Goal: Complete application form: Complete application form

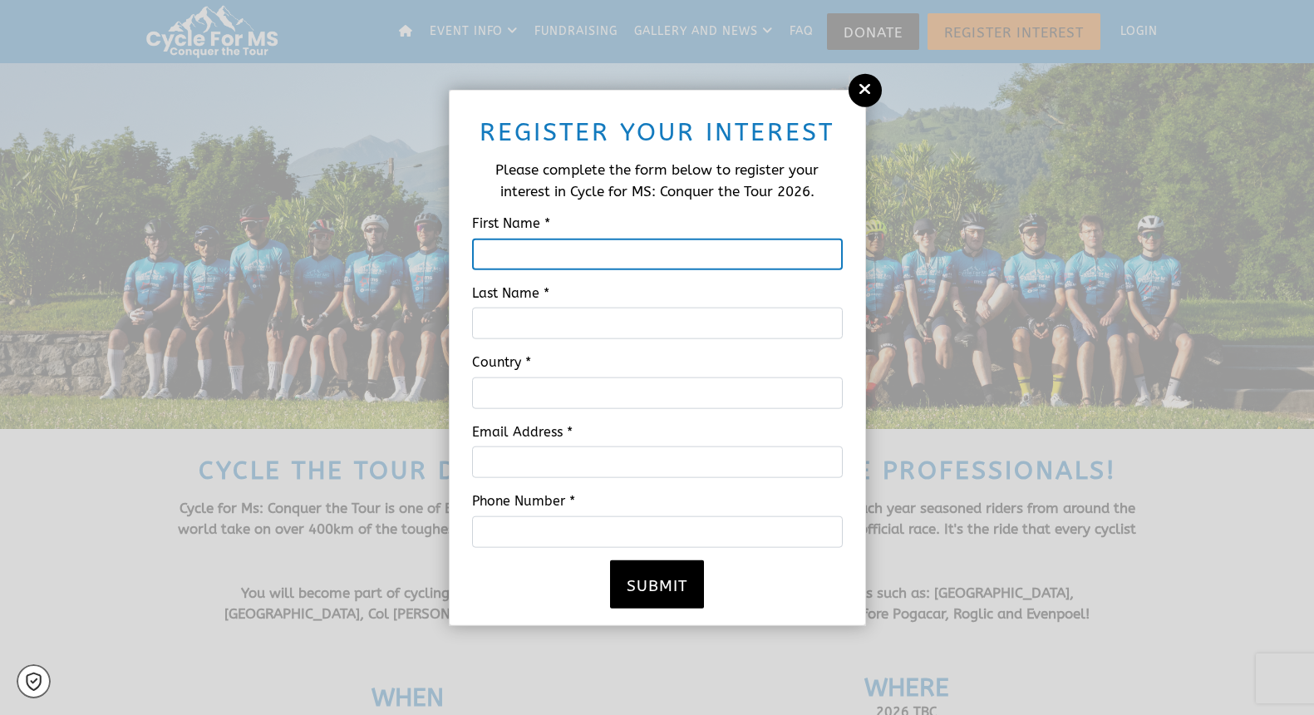
click at [533, 259] on input "First Name *" at bounding box center [657, 254] width 371 height 32
type input "[PERSON_NAME]"
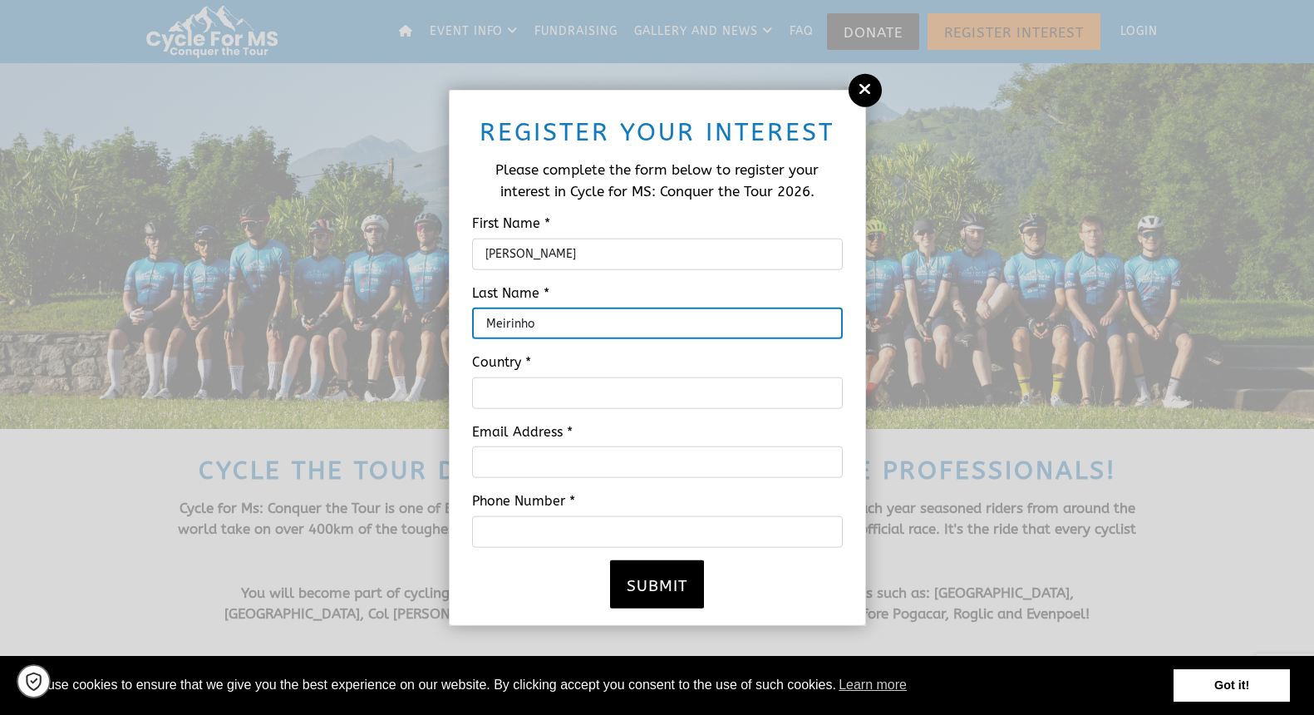
type input "Meirinho"
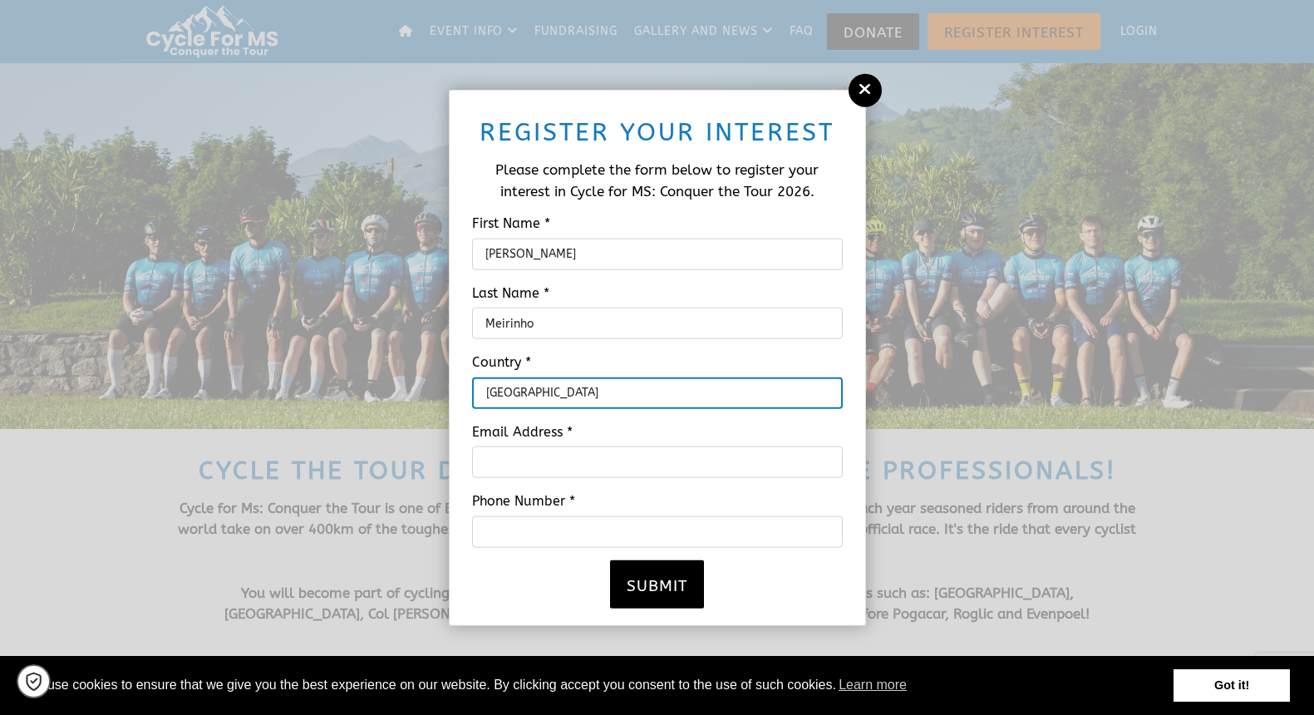
type input "[GEOGRAPHIC_DATA]"
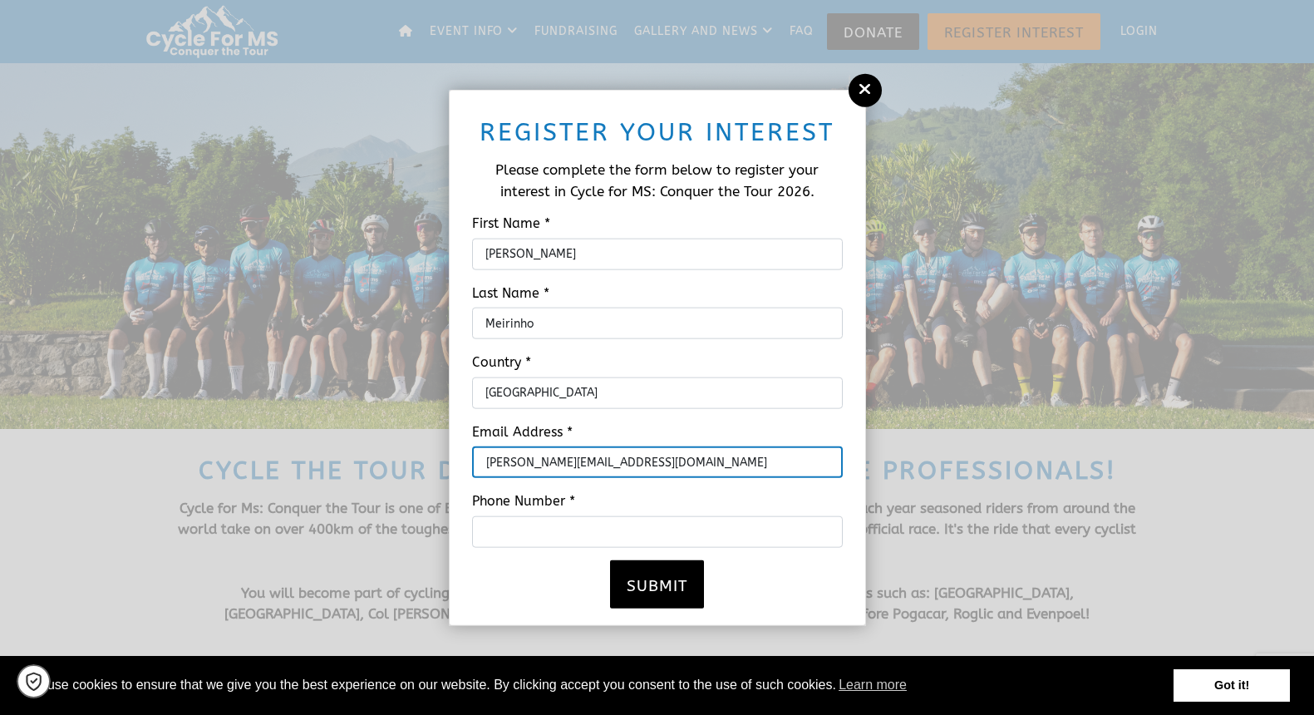
type input "[PERSON_NAME][EMAIL_ADDRESS][DOMAIN_NAME]"
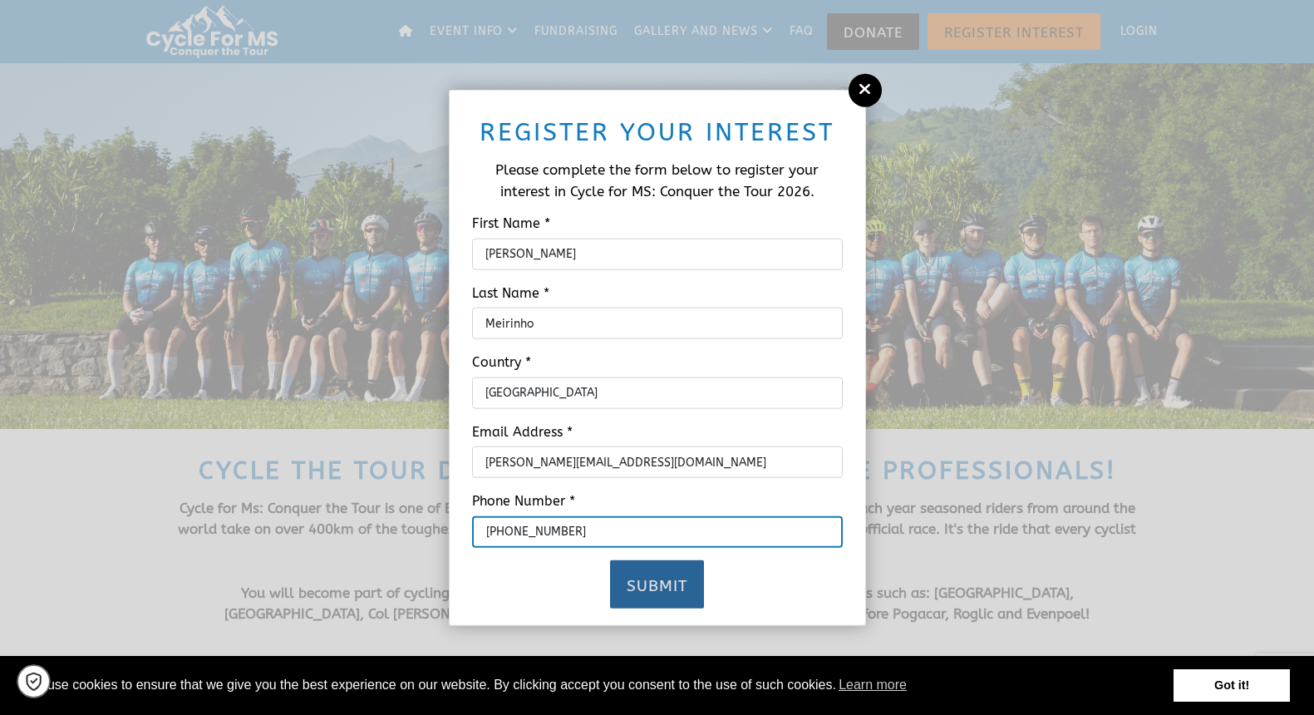
type input "[PHONE_NUMBER]"
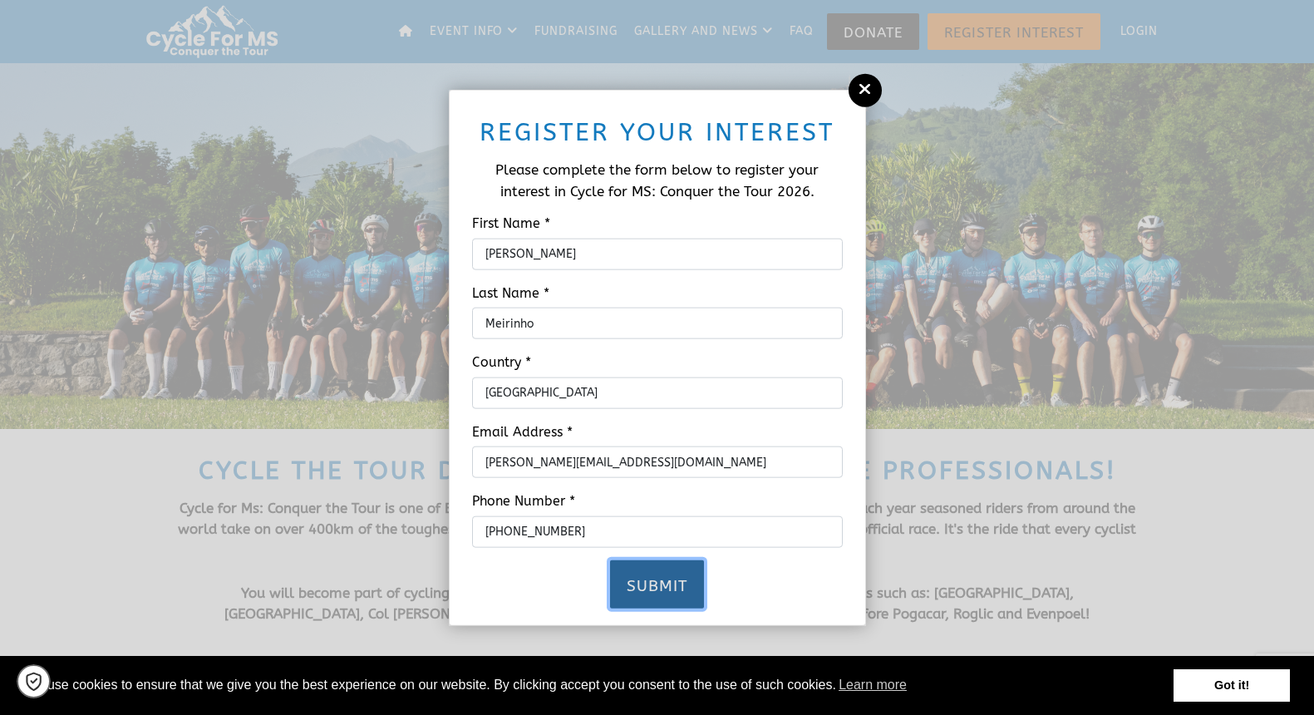
click at [668, 578] on button "Submit" at bounding box center [657, 584] width 94 height 48
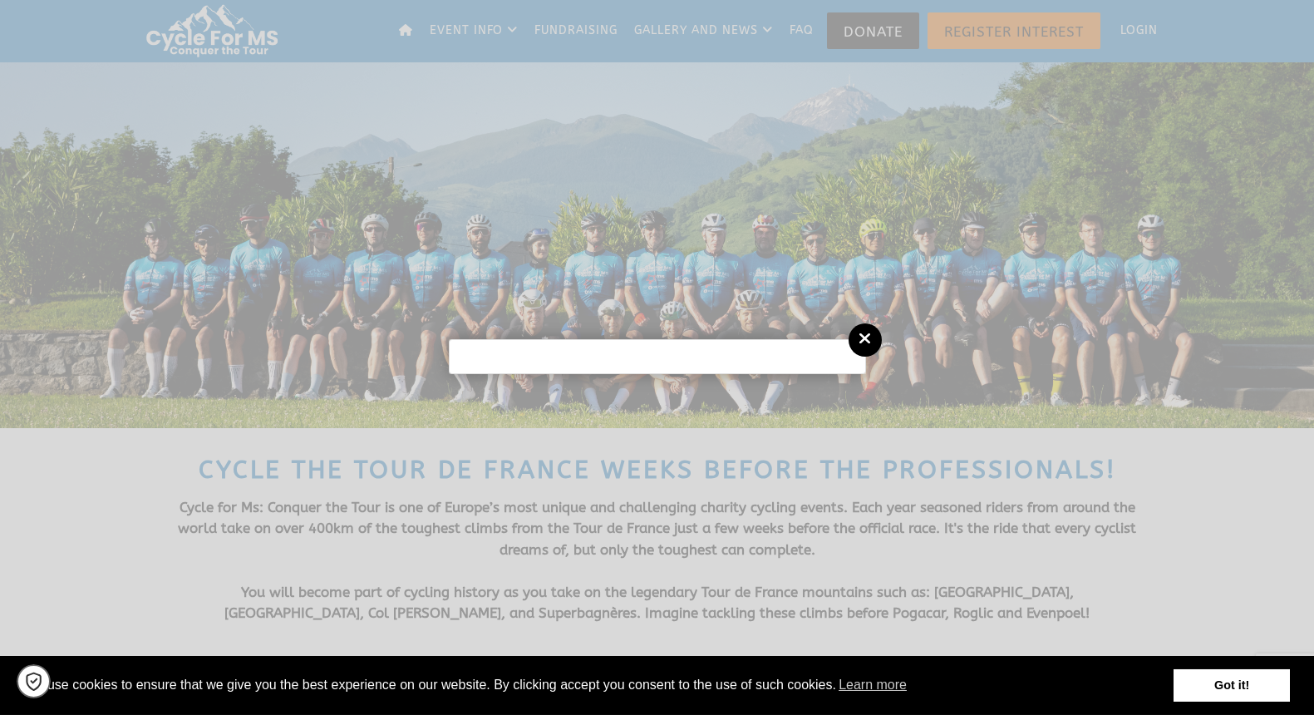
scroll to position [5, 0]
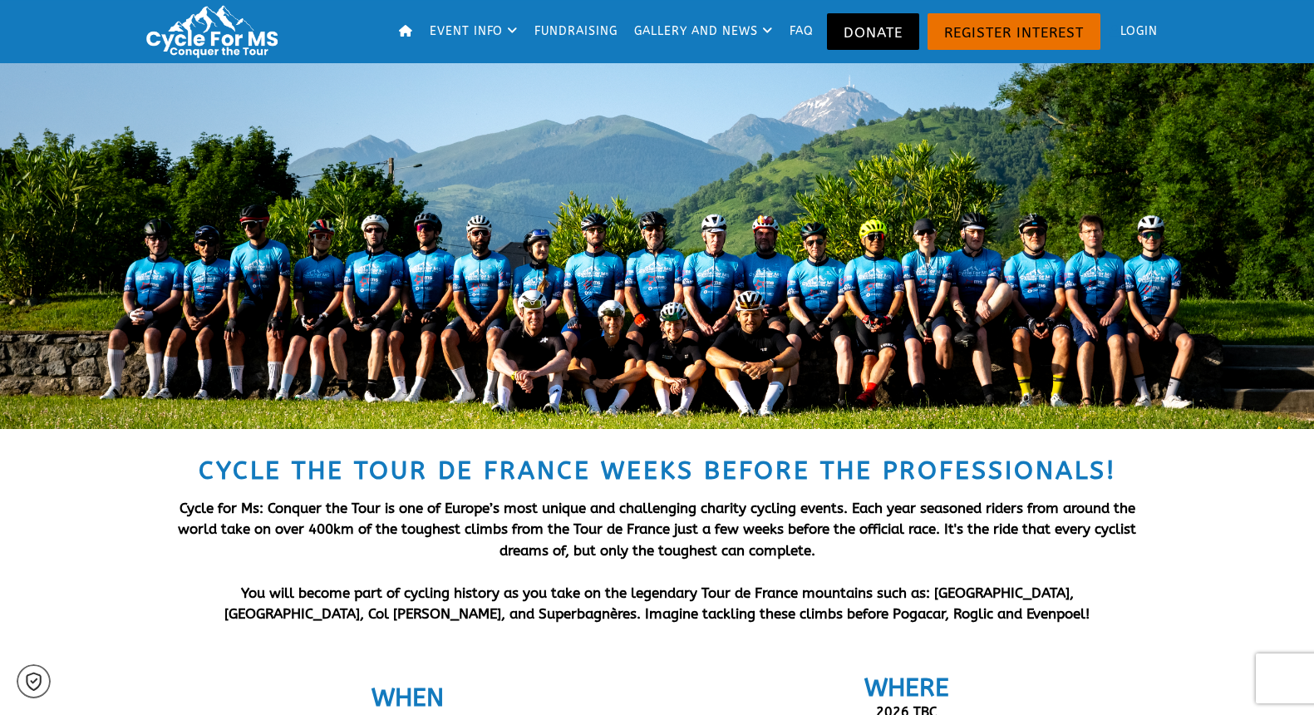
click at [358, 522] on span "Cycle for Ms: Conquer the Tour is one of Europe’s most unique and challenging c…" at bounding box center [657, 529] width 959 height 59
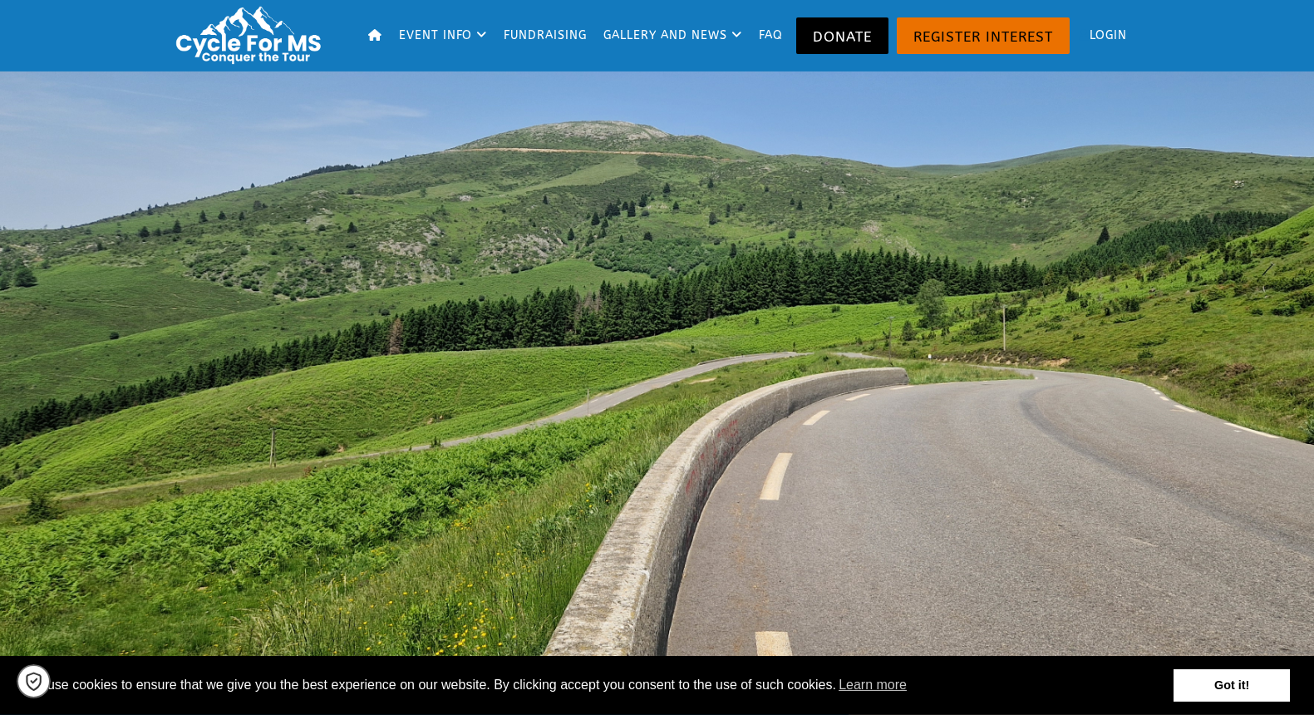
scroll to position [788, 0]
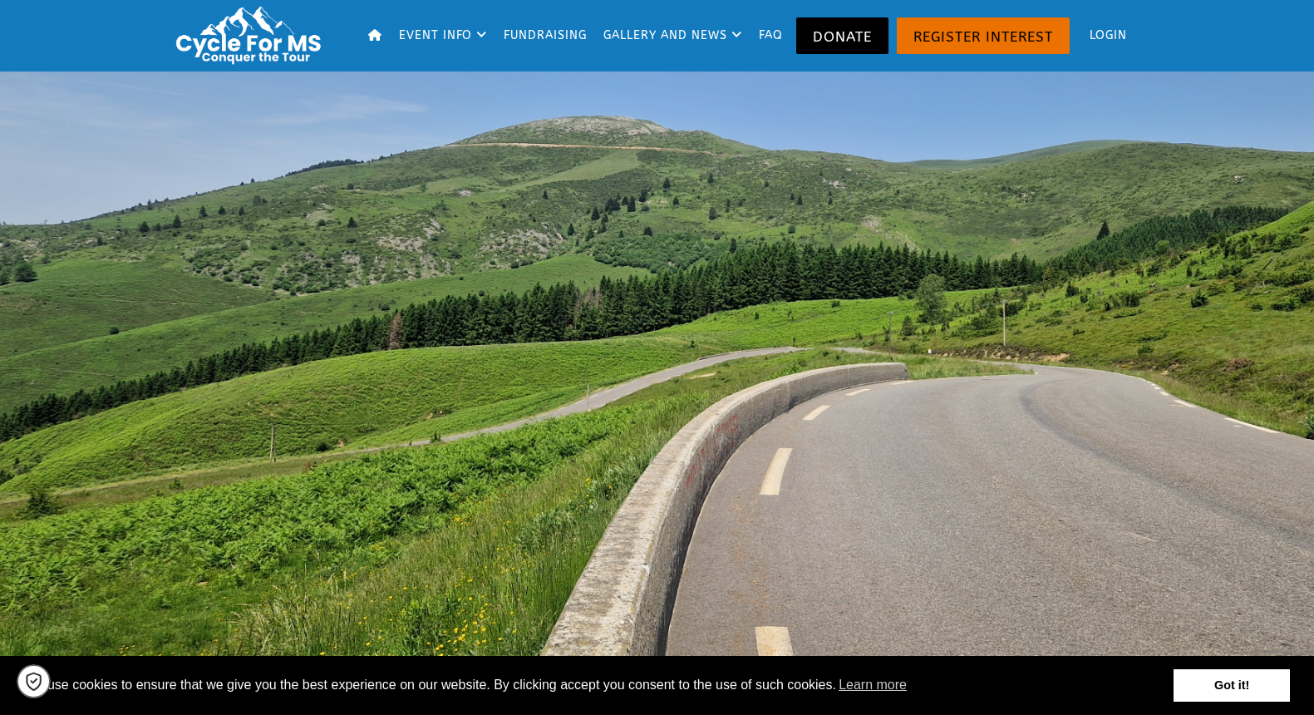
click at [1239, 698] on link "Got it!" at bounding box center [1232, 685] width 116 height 33
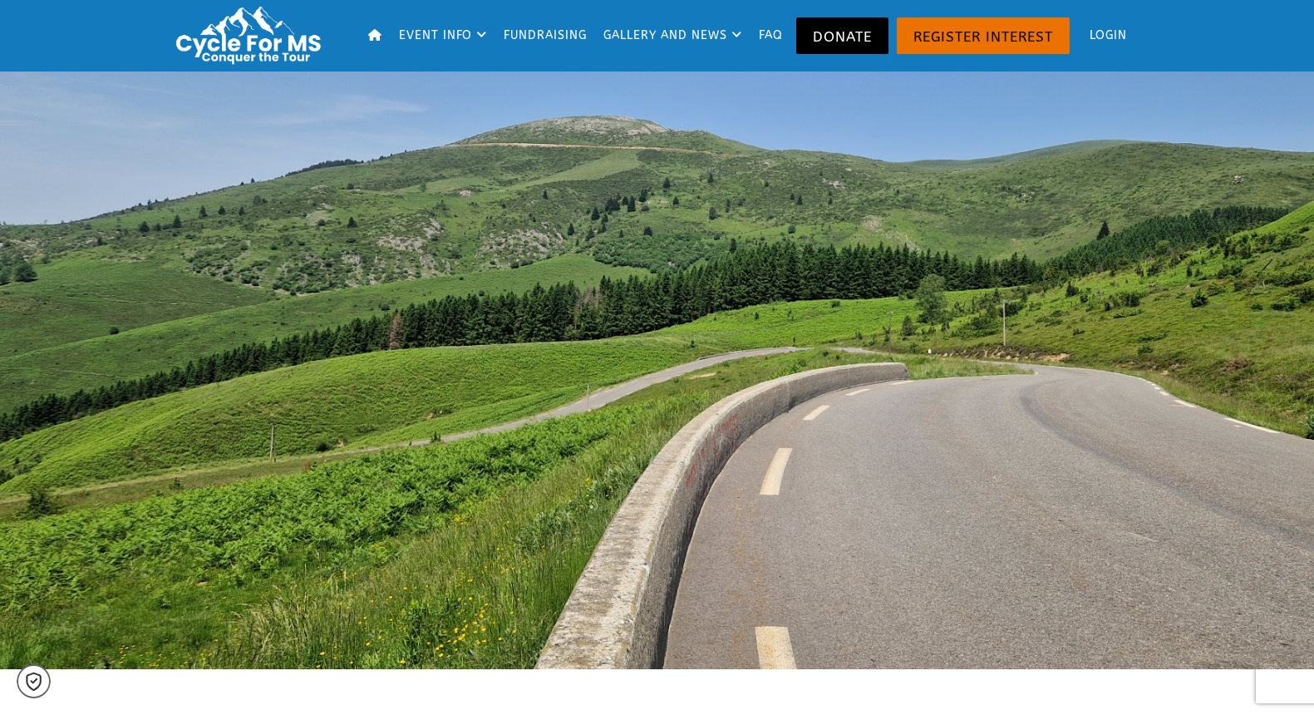
click at [1147, 408] on div at bounding box center [658, 325] width 998 height 688
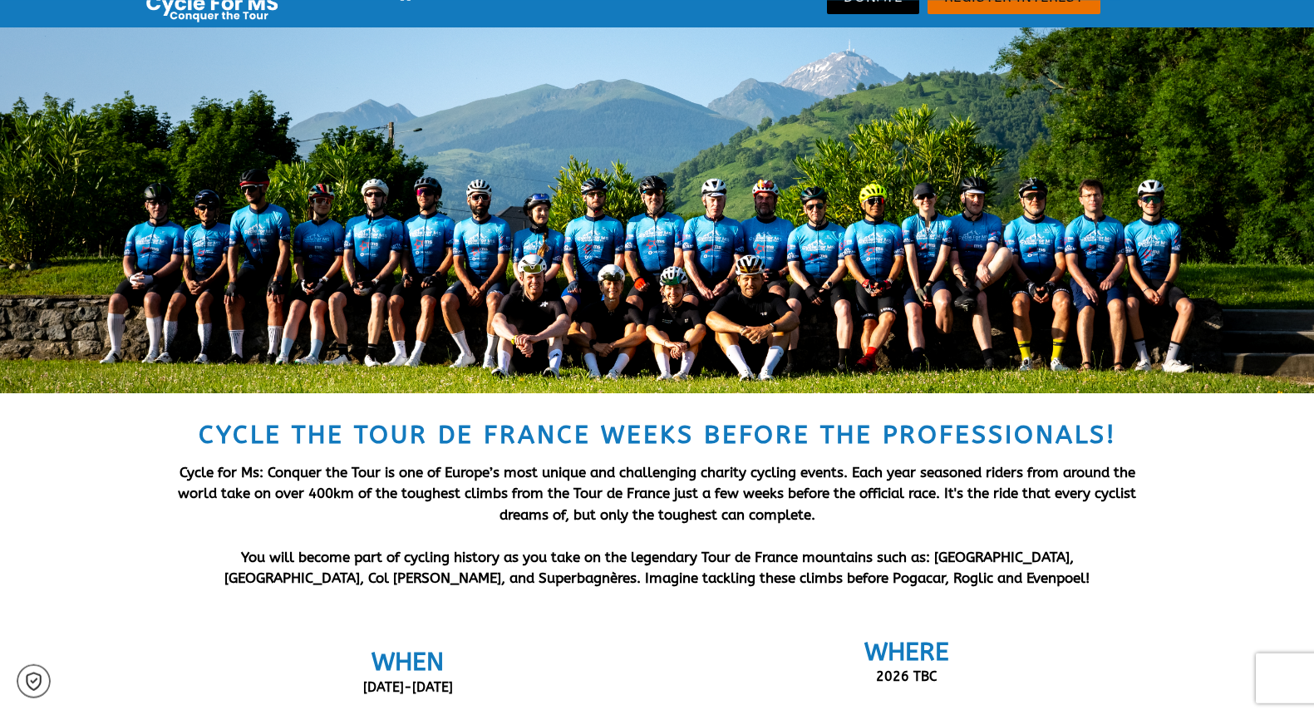
scroll to position [0, 0]
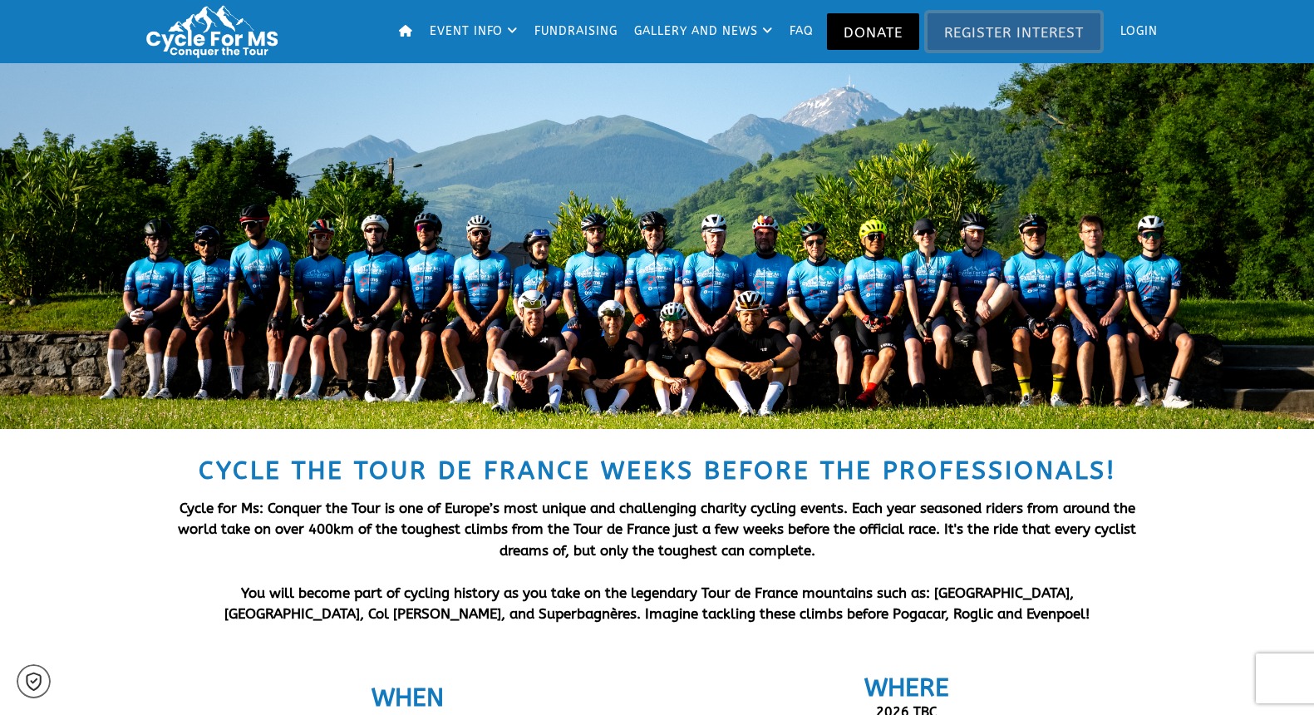
click at [1076, 32] on link "Register Interest" at bounding box center [1014, 31] width 173 height 37
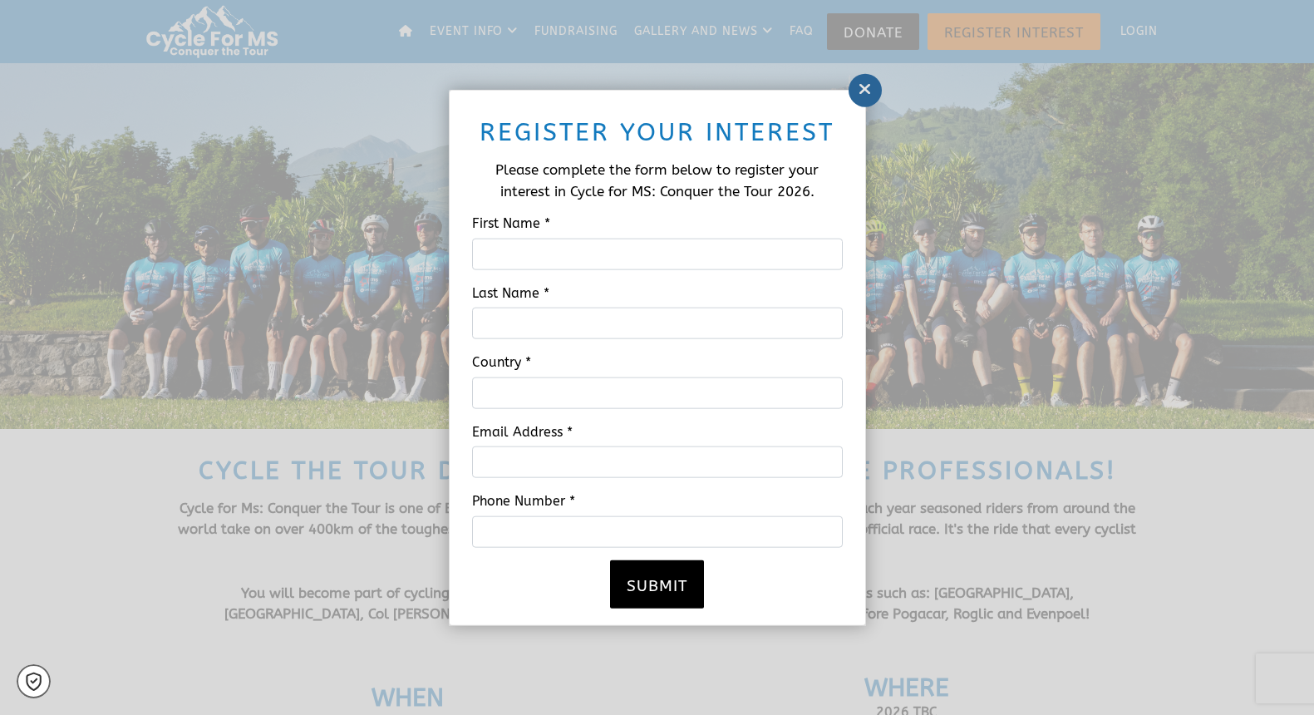
click at [855, 99] on link at bounding box center [865, 90] width 33 height 33
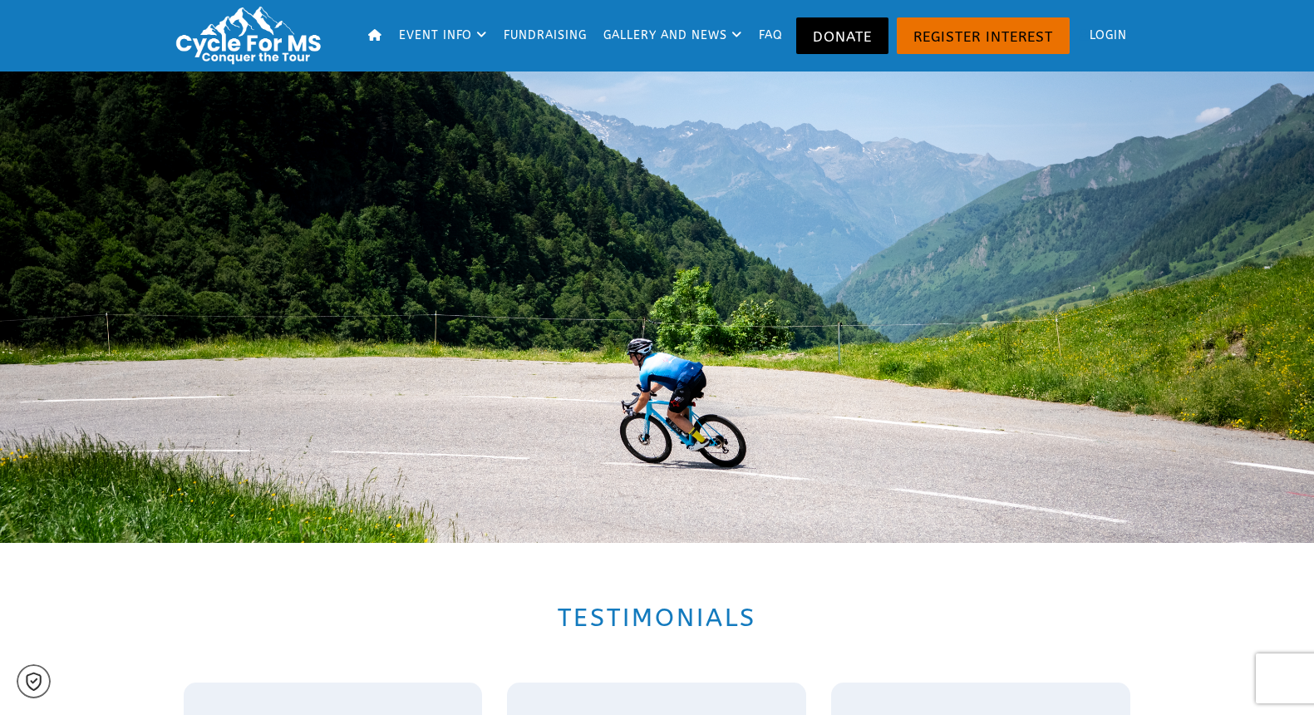
scroll to position [2103, 0]
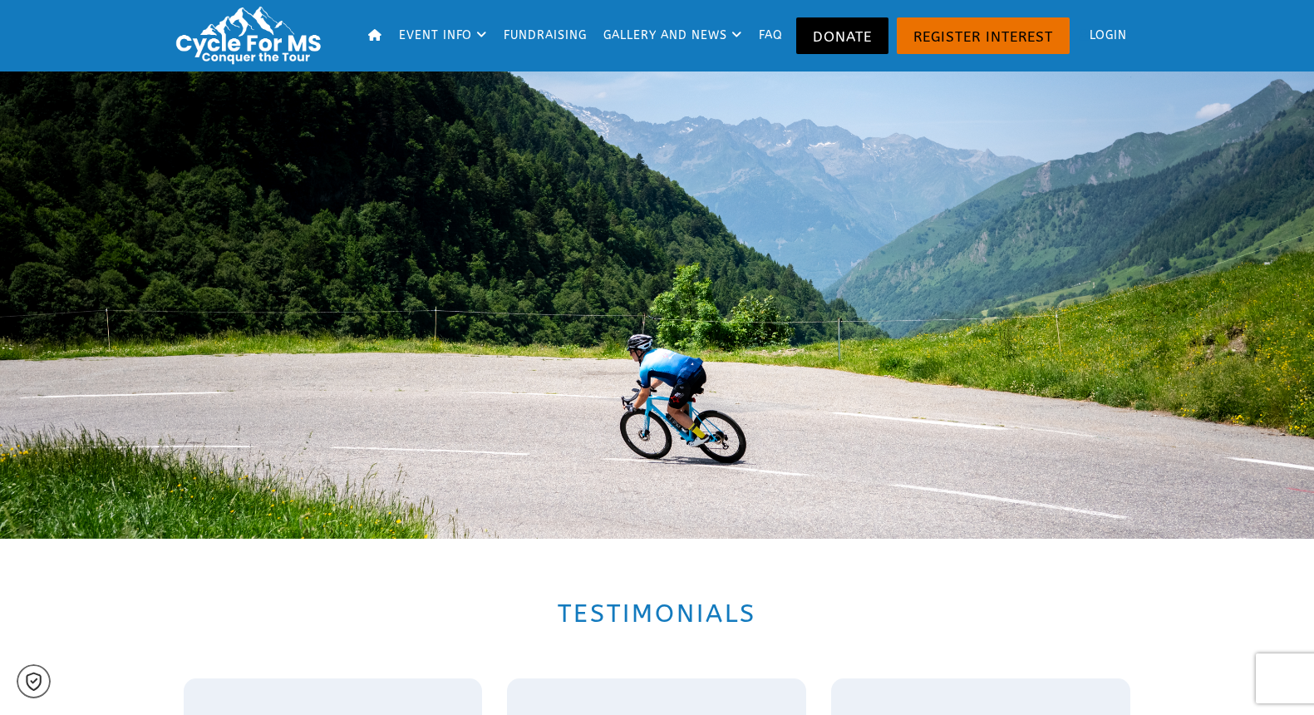
click at [1150, 187] on div at bounding box center [658, 261] width 998 height 555
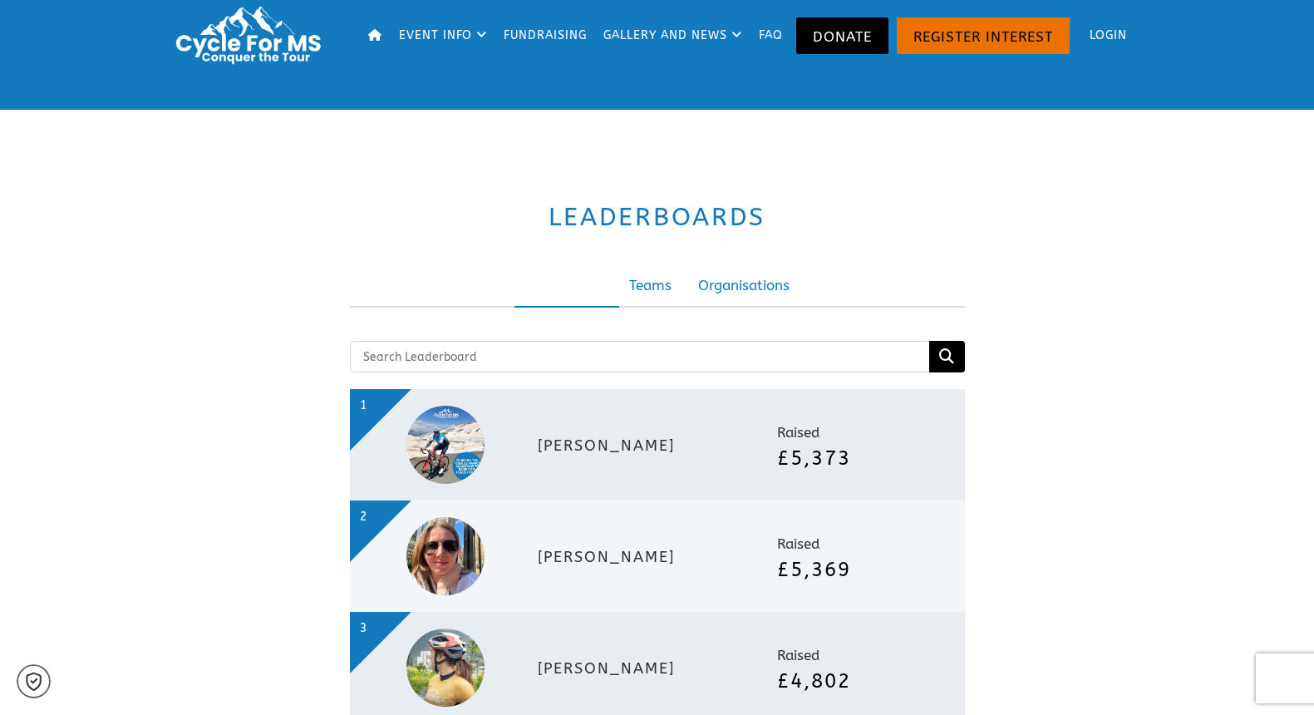
scroll to position [3593, 0]
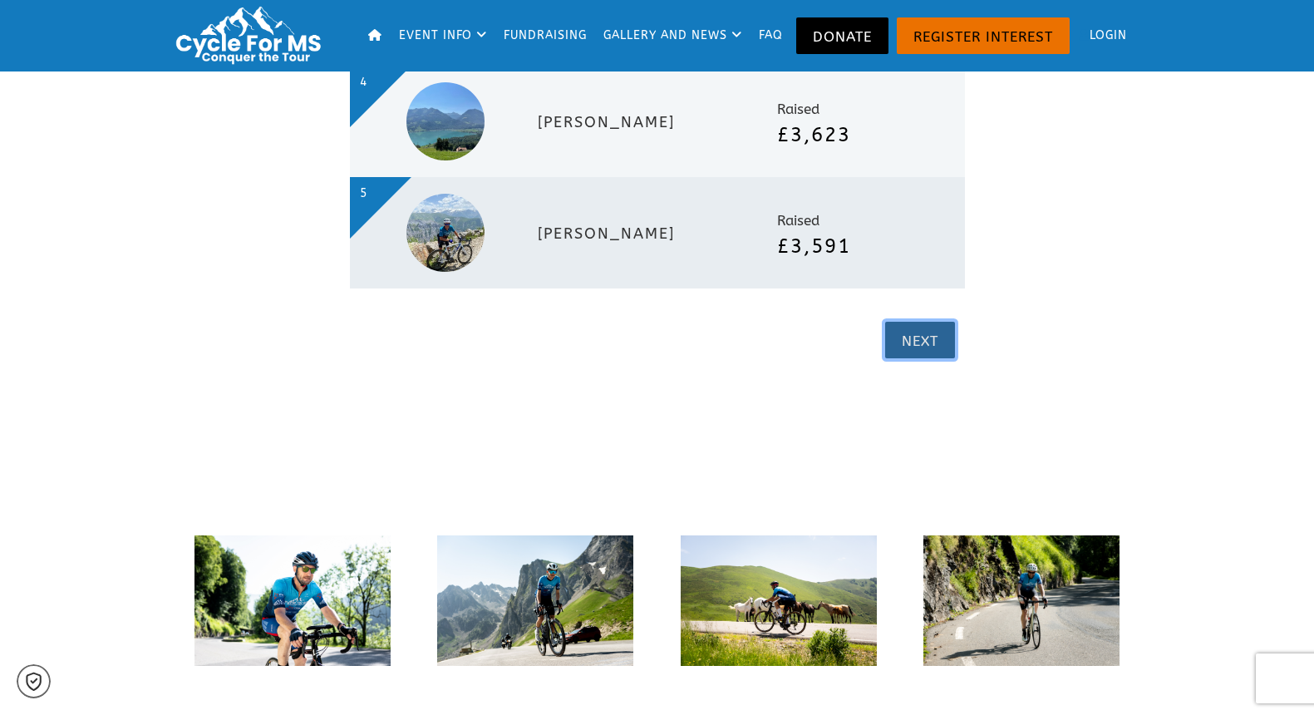
click at [903, 343] on link "Next" at bounding box center [920, 340] width 70 height 37
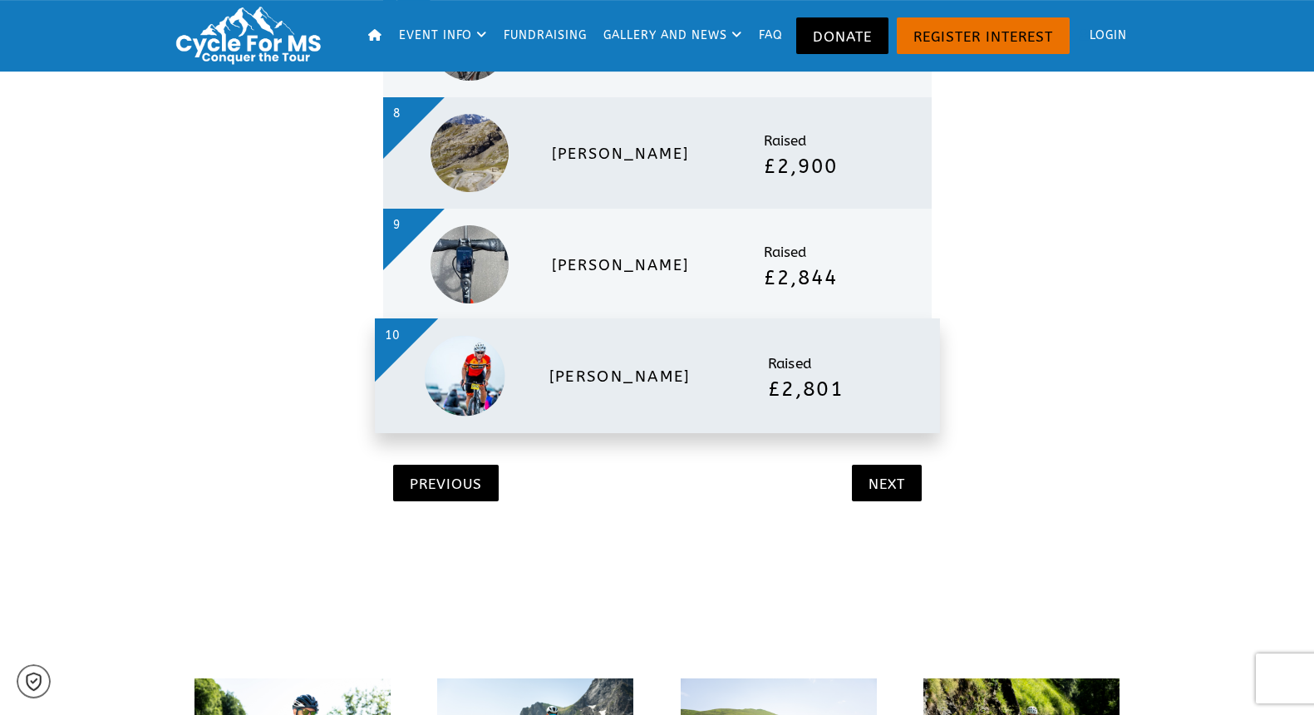
scroll to position [4009, 0]
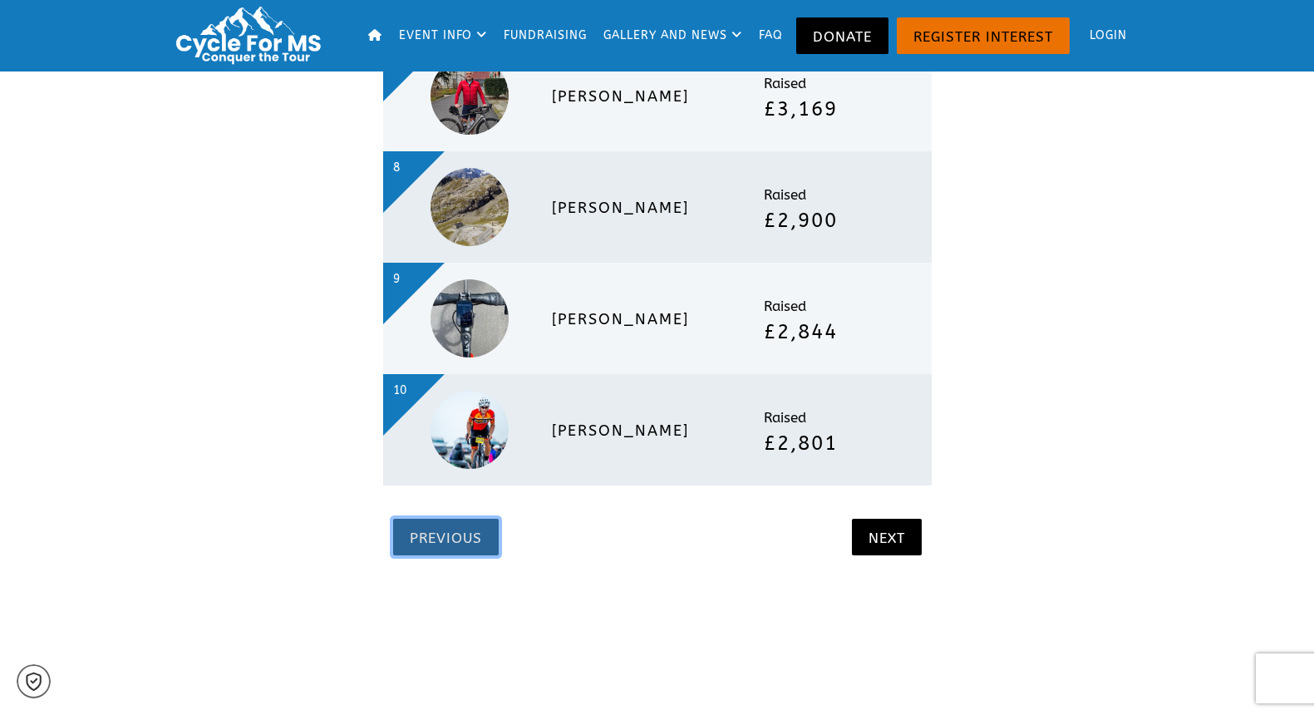
click at [478, 533] on link "Previous" at bounding box center [446, 537] width 106 height 37
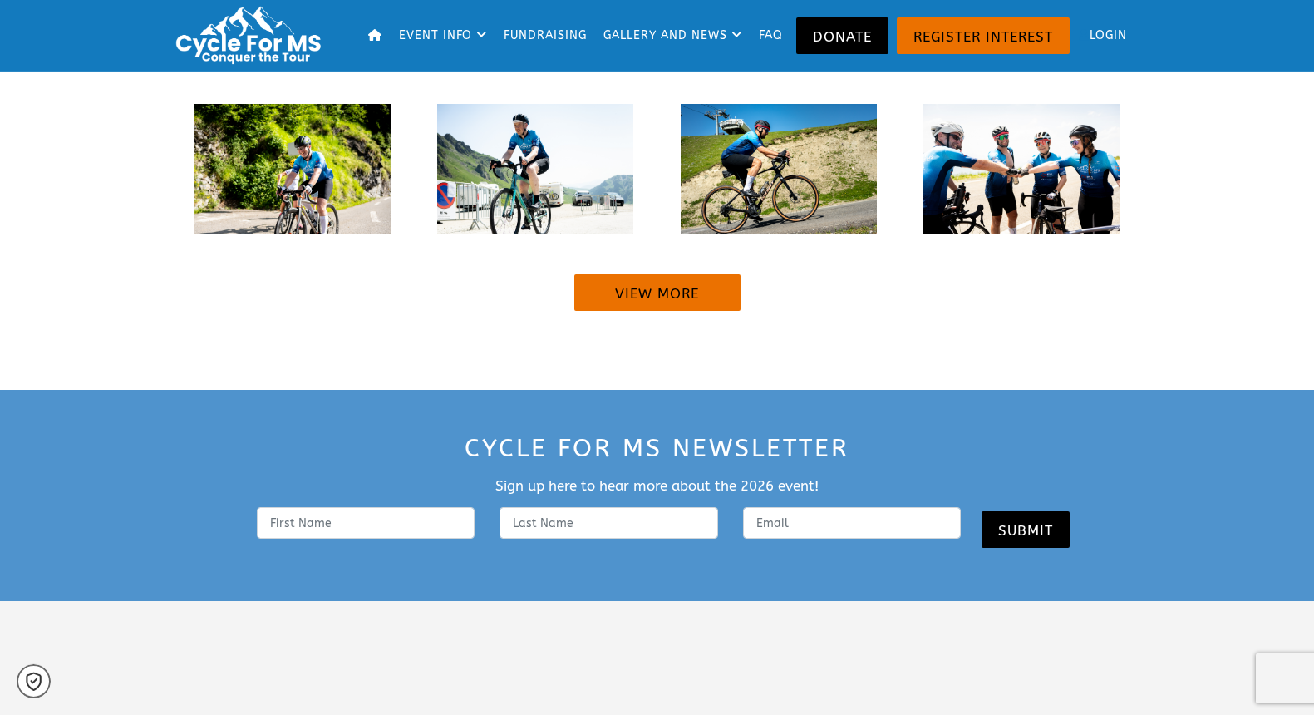
scroll to position [5082, 0]
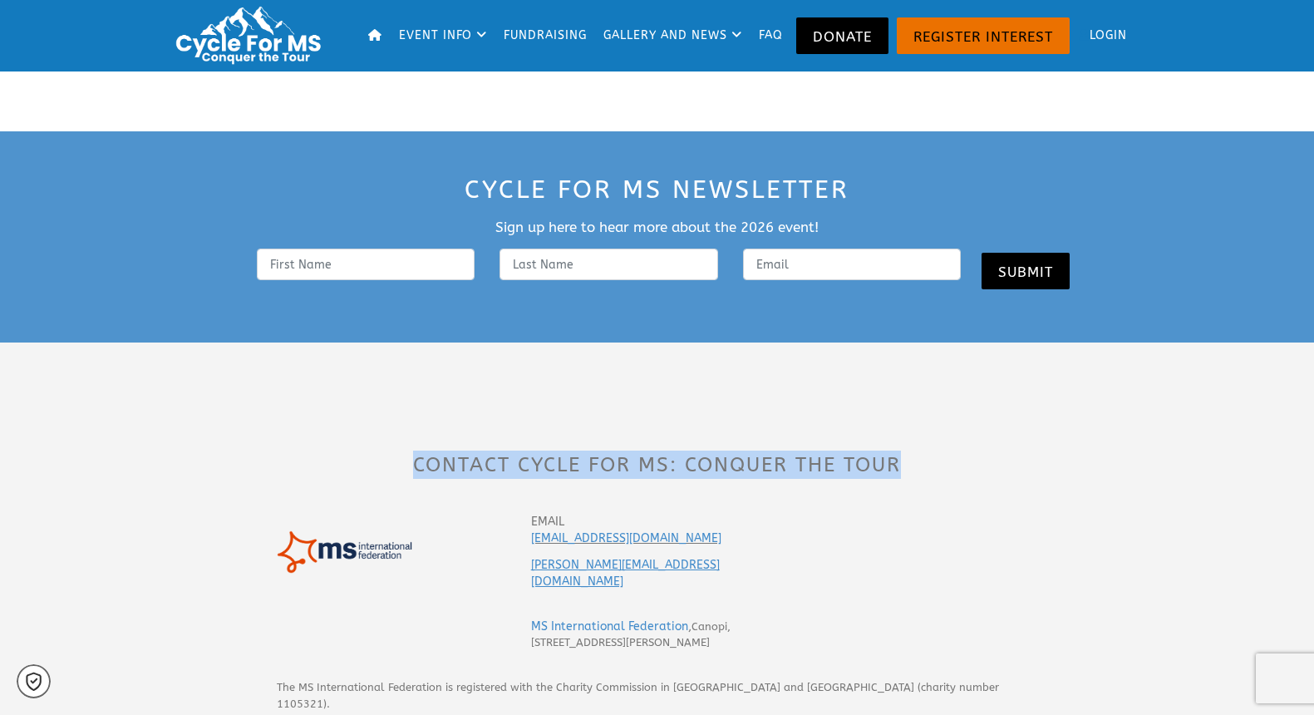
drag, startPoint x: 409, startPoint y: 470, endPoint x: 916, endPoint y: 479, distance: 507.2
click at [916, 479] on h3 "CONTACT Cycle for MS: Conquer the Tour" at bounding box center [657, 465] width 713 height 28
copy h3 "CONTACT Cycle for MS: Conquer the Tour"
